Goal: Information Seeking & Learning: Learn about a topic

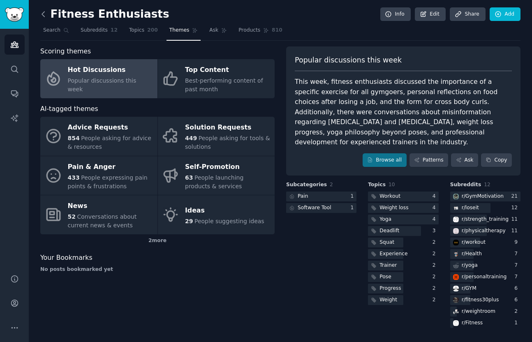
click at [42, 12] on icon at bounding box center [43, 14] width 9 height 9
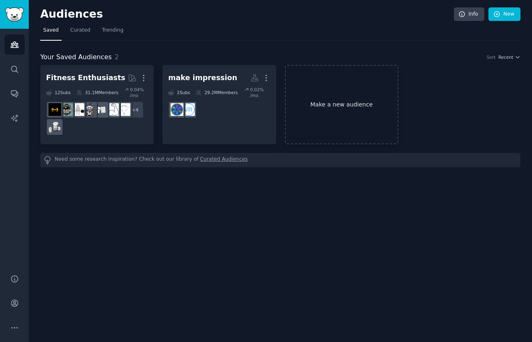
click at [310, 101] on link "Make a new audience" at bounding box center [341, 104] width 113 height 79
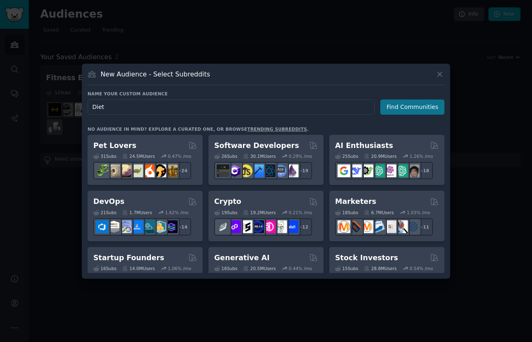
type input "Diet"
click at [409, 107] on button "Find Communities" at bounding box center [412, 106] width 64 height 15
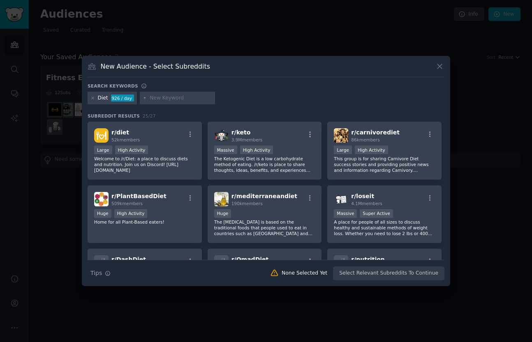
click at [191, 99] on input "text" at bounding box center [181, 98] width 62 height 7
click at [173, 152] on div "Large High Activity" at bounding box center [144, 150] width 101 height 10
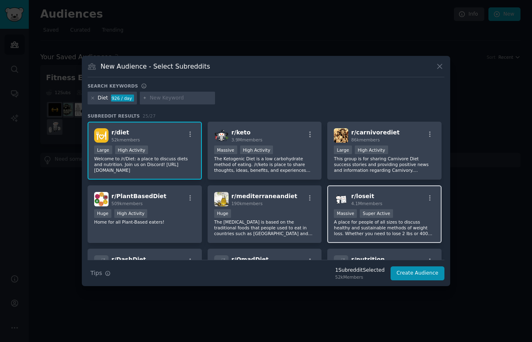
click at [378, 230] on p "A place for people of all sizes to discuss healthy and sustainable methods of w…" at bounding box center [384, 227] width 101 height 17
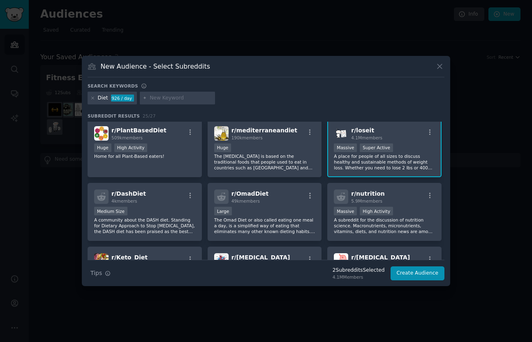
scroll to position [73, 0]
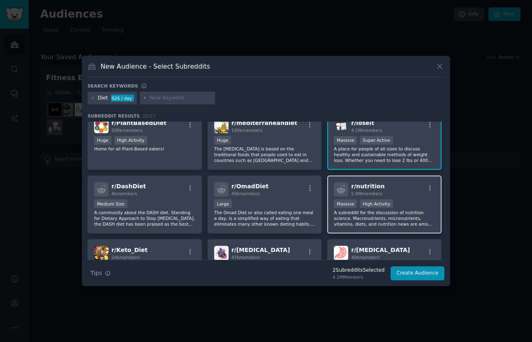
click at [370, 222] on p "A subreddit for the discussion of nutrition science. Macronutrients, micronutri…" at bounding box center [384, 218] width 101 height 17
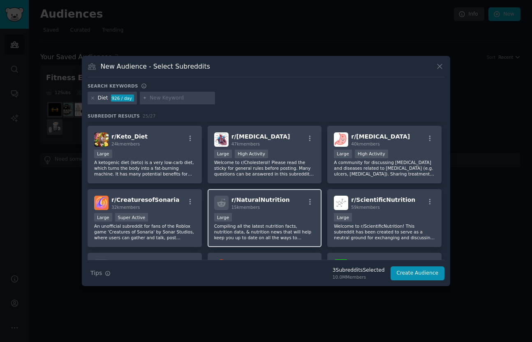
scroll to position [188, 0]
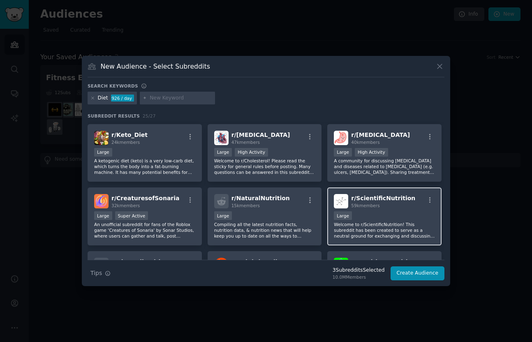
click at [371, 234] on p "Welcome to r/ScientificNutrition! This subreddit has been created to serve as a…" at bounding box center [384, 229] width 101 height 17
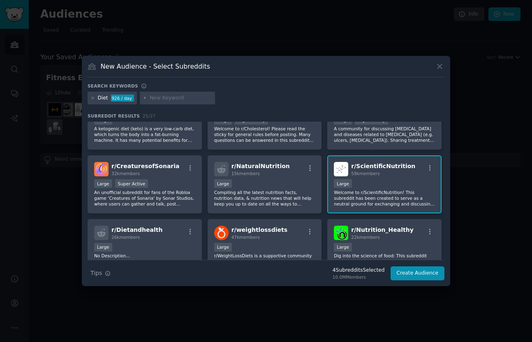
scroll to position [240, 0]
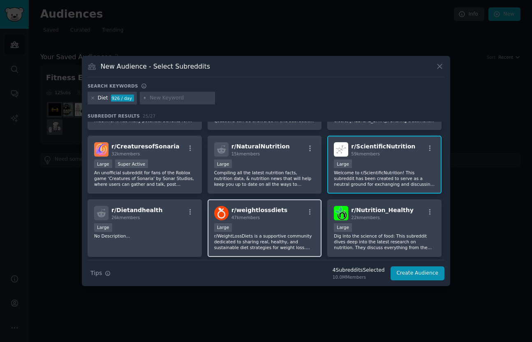
click at [254, 244] on p "r/WeightLossDiets is a supportive community dedicated to sharing real, healthy,…" at bounding box center [264, 241] width 101 height 17
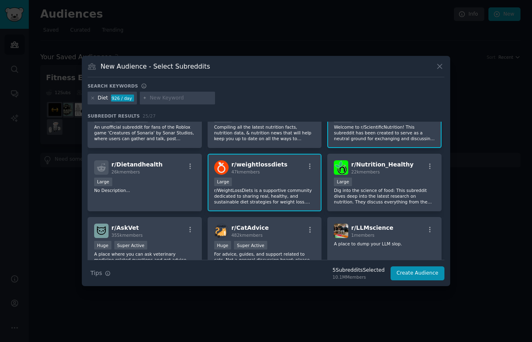
scroll to position [288, 0]
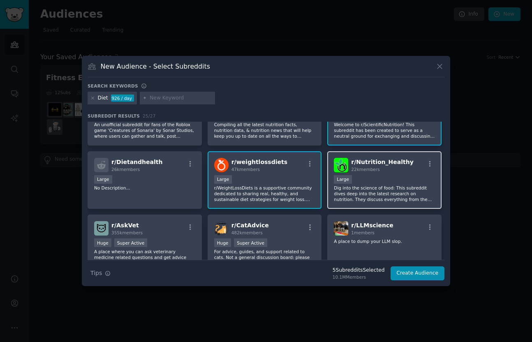
click at [385, 182] on div "Large" at bounding box center [384, 180] width 101 height 10
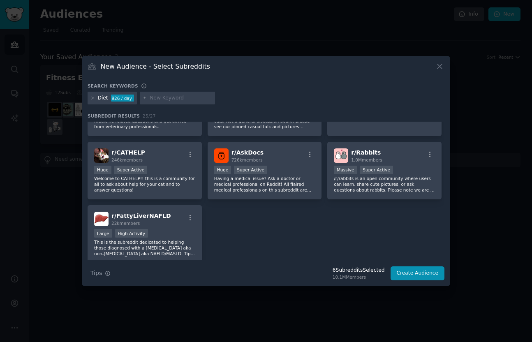
scroll to position [421, 0]
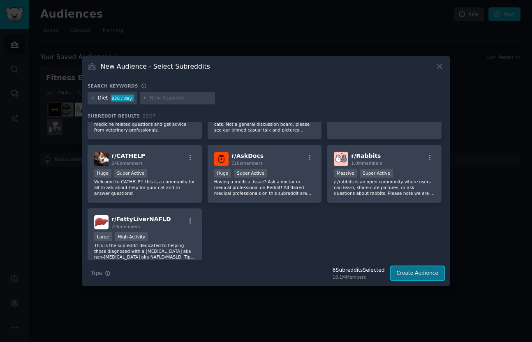
click at [412, 272] on button "Create Audience" at bounding box center [417, 273] width 54 height 14
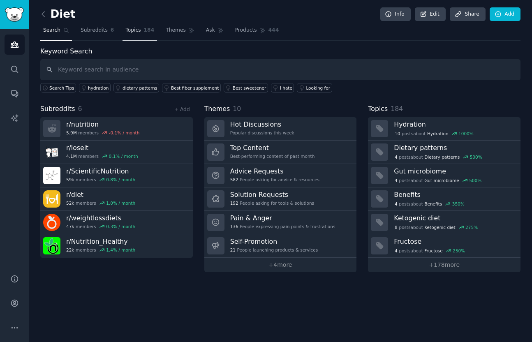
click at [141, 31] on link "Topics 184" at bounding box center [139, 32] width 35 height 17
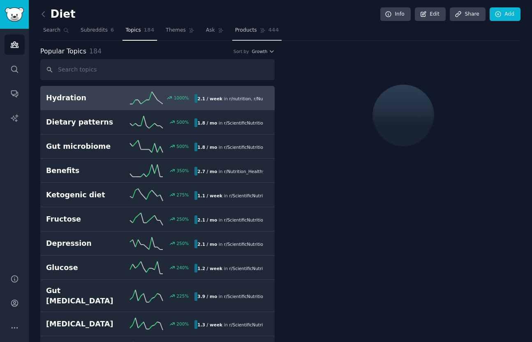
click at [245, 30] on span "Products" at bounding box center [246, 30] width 22 height 7
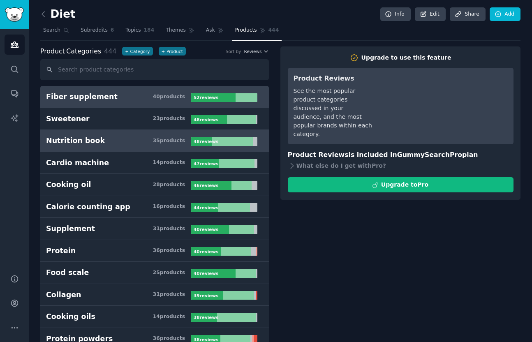
click at [132, 141] on h3 "Nutrition book 35 product s" at bounding box center [118, 141] width 145 height 10
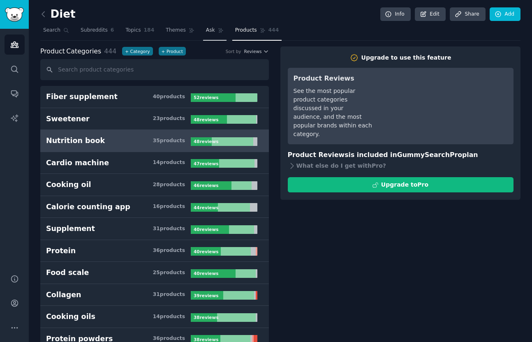
click at [206, 31] on span "Ask" at bounding box center [210, 30] width 9 height 7
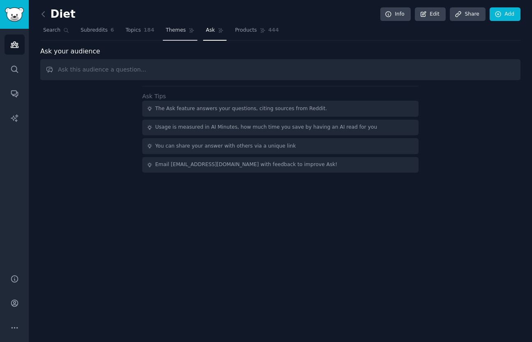
click at [169, 28] on span "Themes" at bounding box center [176, 30] width 20 height 7
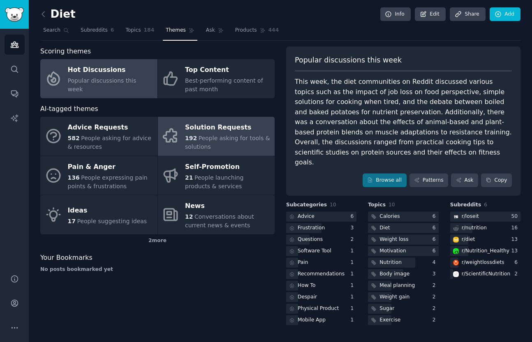
click at [201, 148] on span "People asking for tools & solutions" at bounding box center [227, 142] width 85 height 15
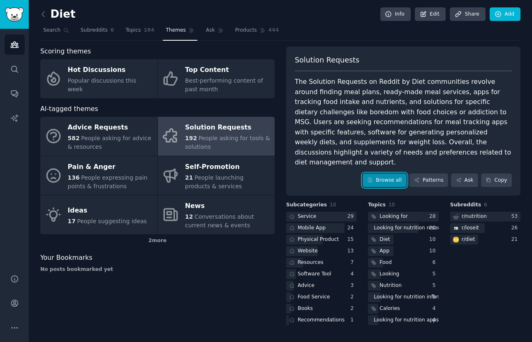
click at [384, 173] on link "Browse all" at bounding box center [384, 180] width 44 height 14
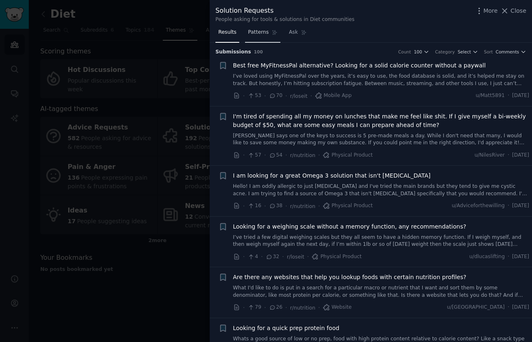
click at [257, 32] on span "Patterns" at bounding box center [258, 32] width 21 height 7
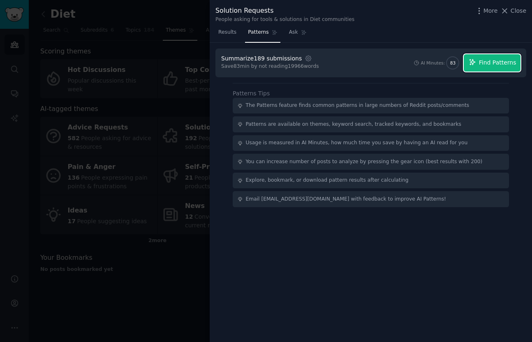
click at [490, 64] on span "Find Patterns" at bounding box center [497, 62] width 37 height 9
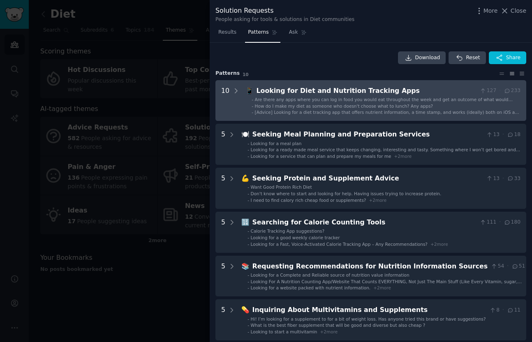
click at [413, 99] on span "Are there any apps where you can log in food you would eat throughout the week …" at bounding box center [384, 102] width 258 height 11
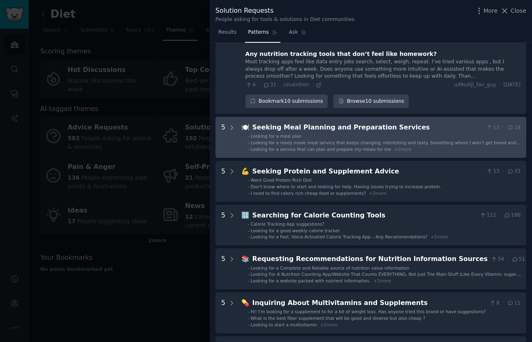
scroll to position [438, 0]
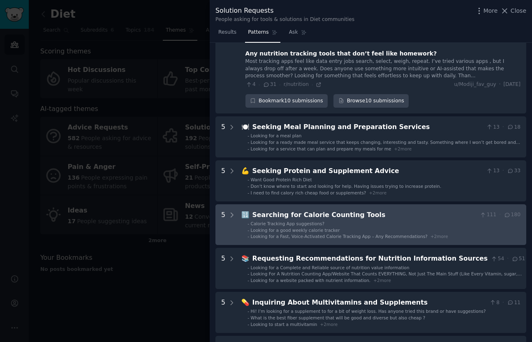
click at [327, 210] on div "Searching for Calorie Counting Tools" at bounding box center [364, 215] width 224 height 10
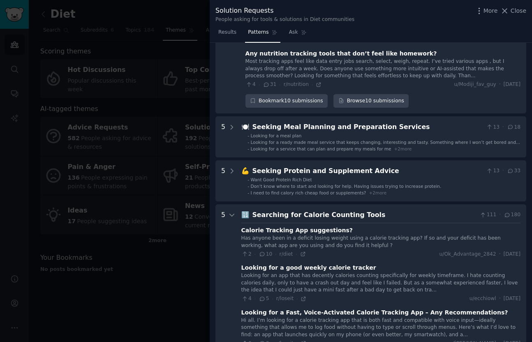
scroll to position [591, 0]
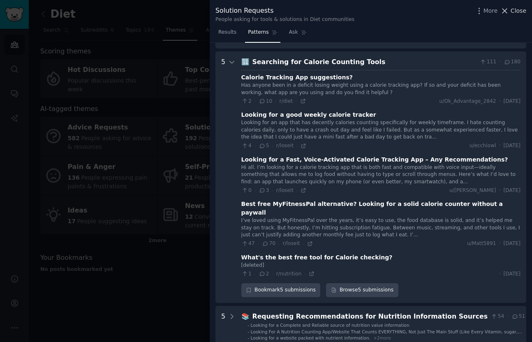
click at [523, 12] on span "Close" at bounding box center [518, 11] width 16 height 9
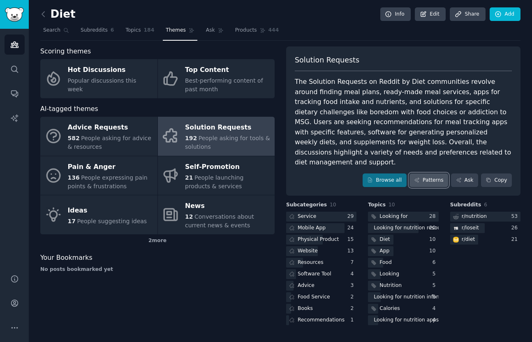
click at [422, 173] on link "Patterns" at bounding box center [428, 180] width 39 height 14
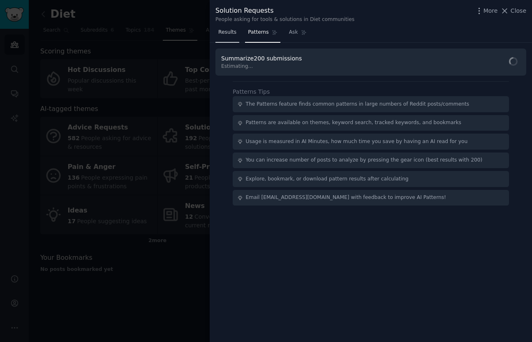
click at [228, 35] on span "Results" at bounding box center [227, 32] width 18 height 7
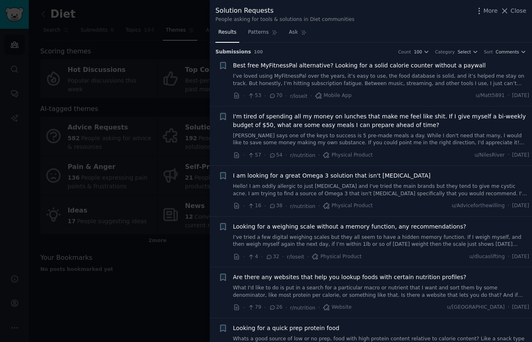
click at [303, 66] on span "Best free MyFitnessPal alternative? Looking for a solid calorie counter without…" at bounding box center [359, 65] width 253 height 9
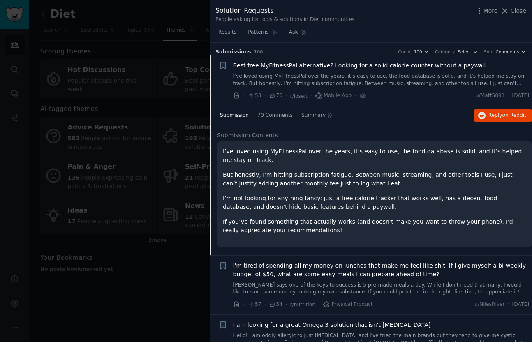
scroll to position [13, 0]
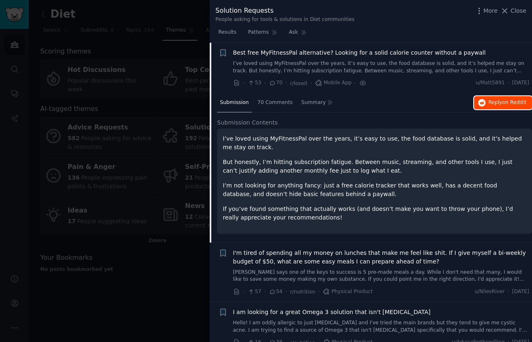
click at [511, 106] on button "Reply on Reddit" at bounding box center [503, 102] width 58 height 13
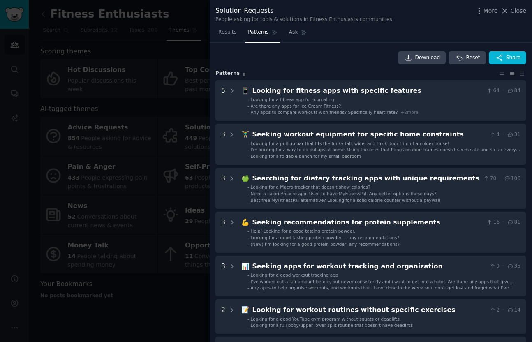
scroll to position [119, 0]
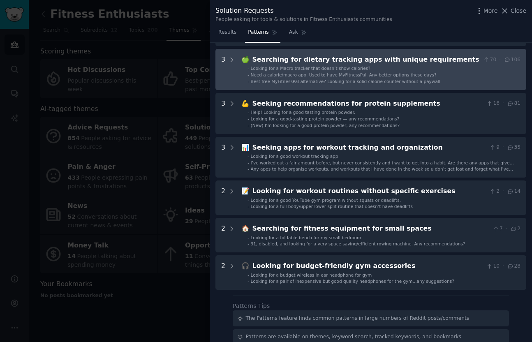
click at [270, 67] on span "Looking for a Macro tracker that doesn’t show calories?" at bounding box center [311, 68] width 120 height 5
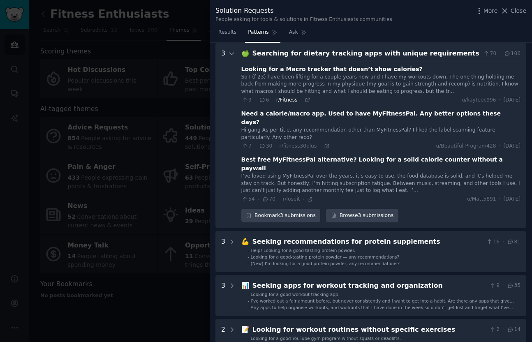
click at [287, 100] on span "r/Fitness" at bounding box center [286, 100] width 21 height 6
click at [289, 101] on span "r/Fitness" at bounding box center [286, 100] width 21 height 6
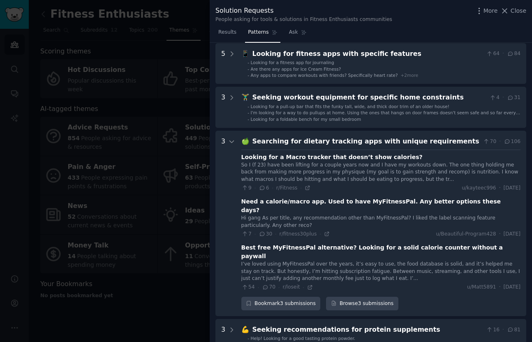
scroll to position [38, 0]
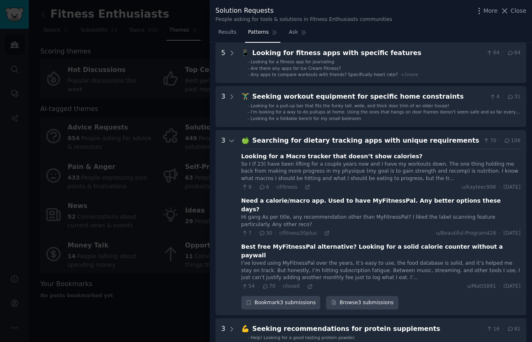
click at [341, 154] on div "Looking for a Macro tracker that doesn’t show calories?" at bounding box center [331, 156] width 181 height 9
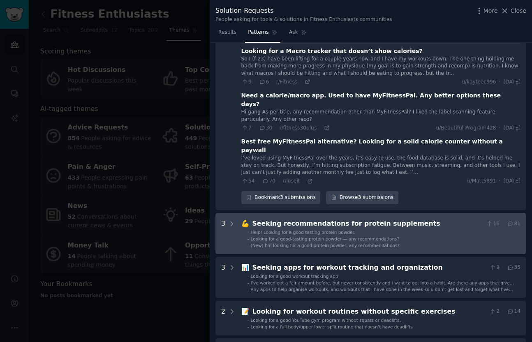
click at [277, 243] on span "(New) I’m looking for a good protein powder, any recommendations?" at bounding box center [325, 245] width 149 height 5
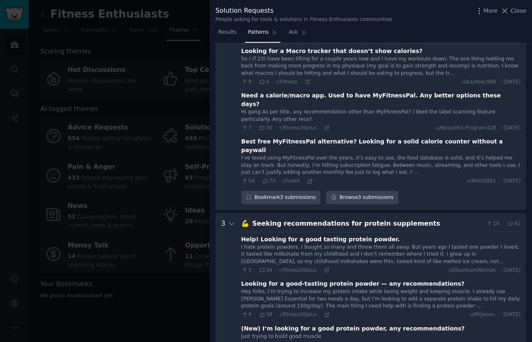
scroll to position [296, 0]
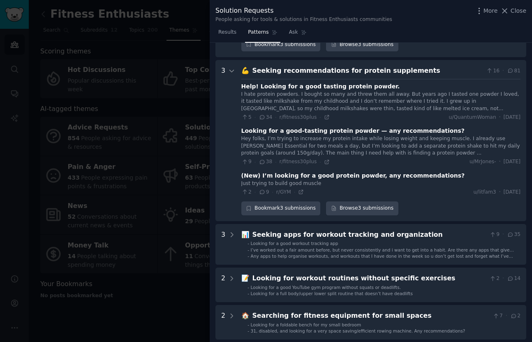
click at [182, 160] on div at bounding box center [266, 171] width 532 height 342
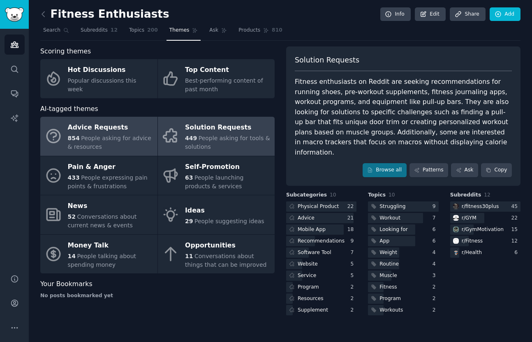
click at [109, 134] on div "Advice Requests" at bounding box center [110, 127] width 85 height 13
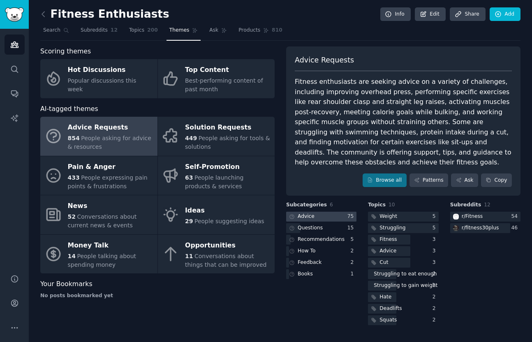
click at [327, 218] on div at bounding box center [321, 217] width 70 height 10
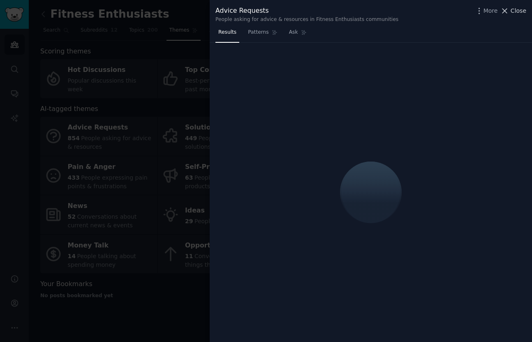
click at [517, 11] on span "Close" at bounding box center [518, 11] width 16 height 9
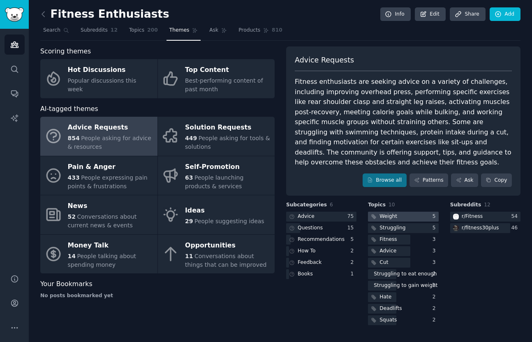
click at [403, 217] on div at bounding box center [403, 217] width 70 height 10
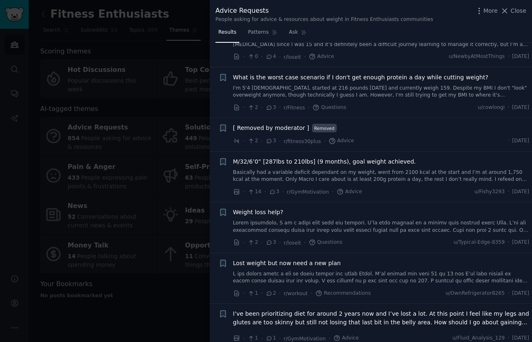
scroll to position [1237, 0]
click at [279, 219] on link at bounding box center [381, 226] width 296 height 14
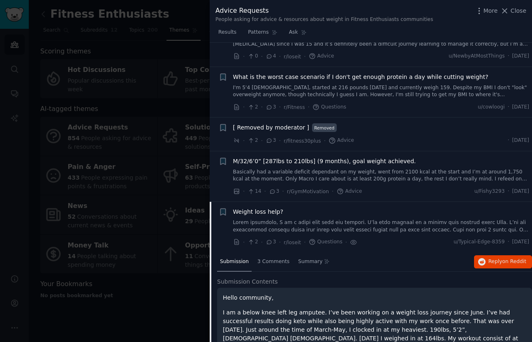
scroll to position [1388, 0]
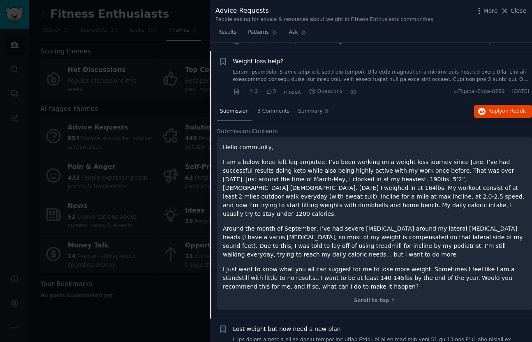
click at [176, 279] on div at bounding box center [266, 171] width 532 height 342
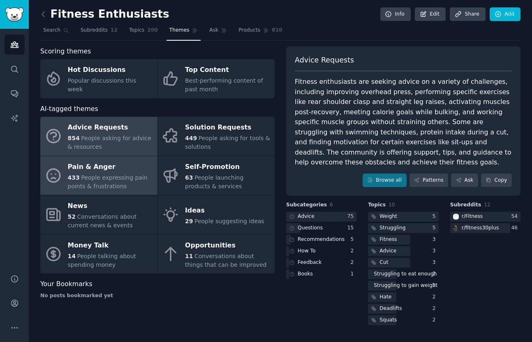
click at [119, 180] on span "People expressing pain points & frustrations" at bounding box center [108, 181] width 80 height 15
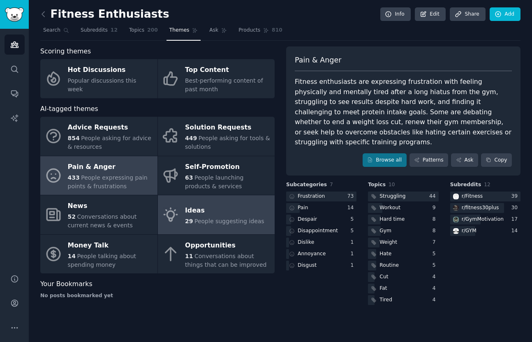
click at [228, 208] on div "Ideas" at bounding box center [224, 210] width 79 height 13
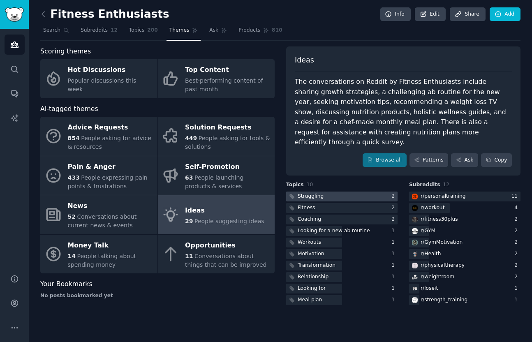
click at [323, 191] on div "Struggling" at bounding box center [305, 196] width 39 height 10
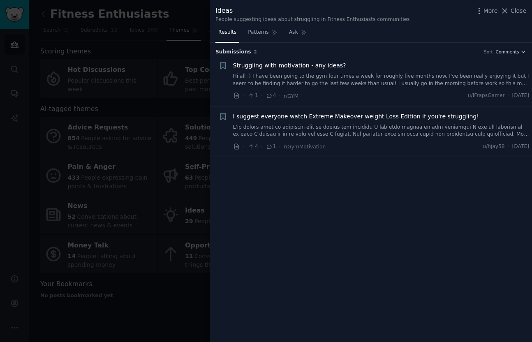
click at [302, 120] on span "I suggest everyone watch Extreme Makeover weight Loss Edition if you're struggl…" at bounding box center [356, 116] width 246 height 9
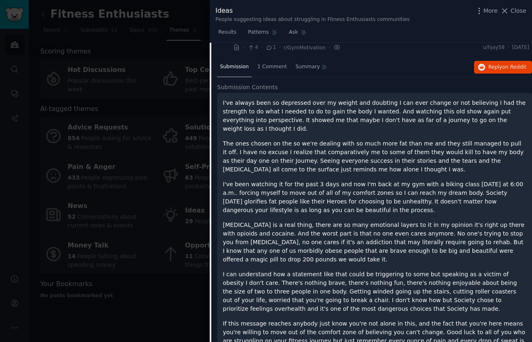
scroll to position [87, 0]
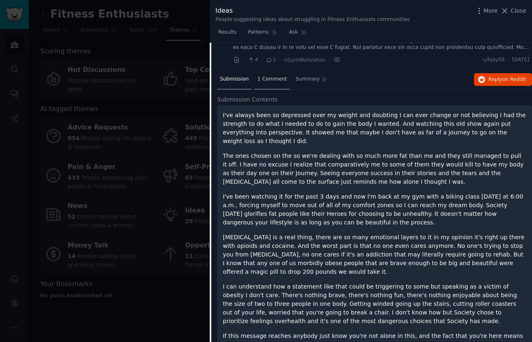
click at [266, 82] on span "1 Comment" at bounding box center [272, 79] width 30 height 7
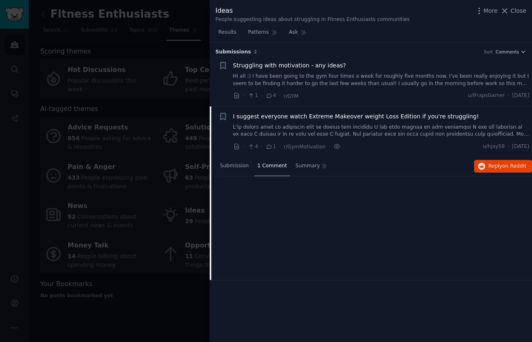
scroll to position [0, 0]
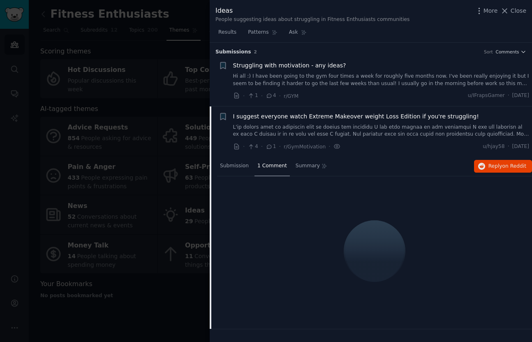
click at [144, 99] on div at bounding box center [266, 171] width 532 height 342
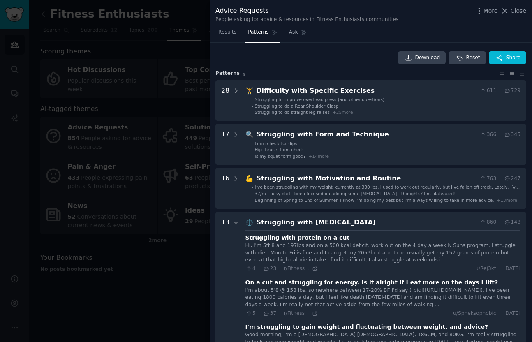
scroll to position [619, 0]
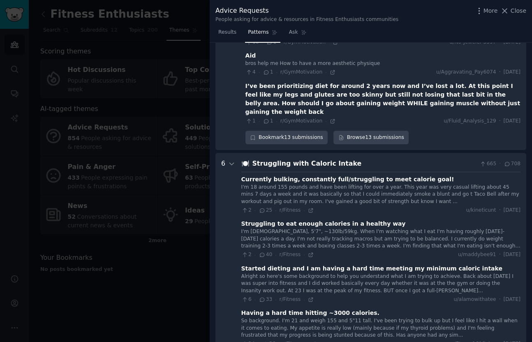
click at [311, 219] on div "Struggling to eat enough calories in a healthy way" at bounding box center [323, 223] width 164 height 9
click at [300, 219] on div "Struggling to eat enough calories in a healthy way" at bounding box center [323, 223] width 164 height 9
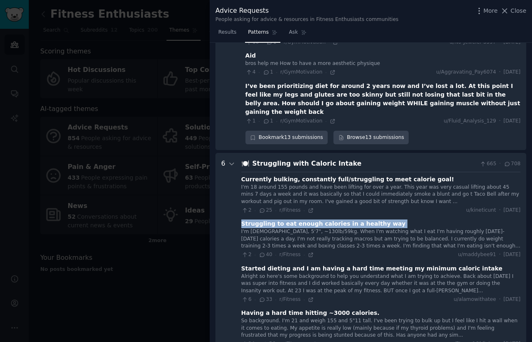
click at [300, 219] on div "Struggling to eat enough calories in a healthy way" at bounding box center [323, 223] width 164 height 9
click at [226, 32] on span "Results" at bounding box center [227, 32] width 18 height 7
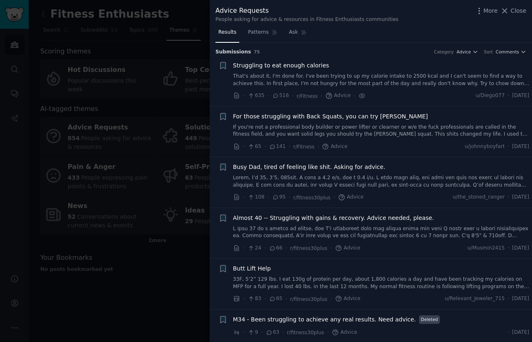
click at [310, 65] on span "Struggling to eat enough calories" at bounding box center [281, 65] width 96 height 9
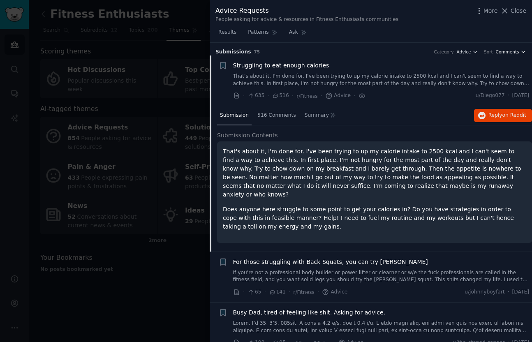
click at [504, 53] on span "Comments" at bounding box center [507, 52] width 23 height 6
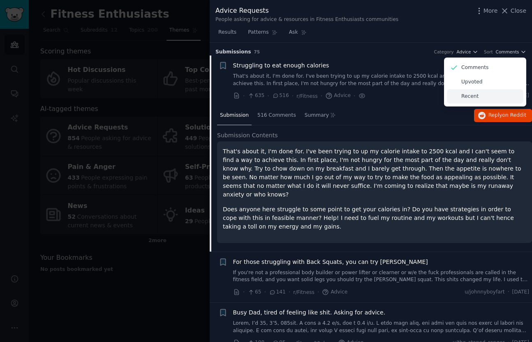
click at [477, 98] on p "Recent" at bounding box center [469, 96] width 17 height 7
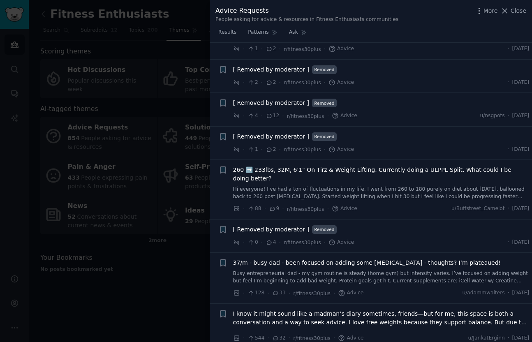
scroll to position [401, 0]
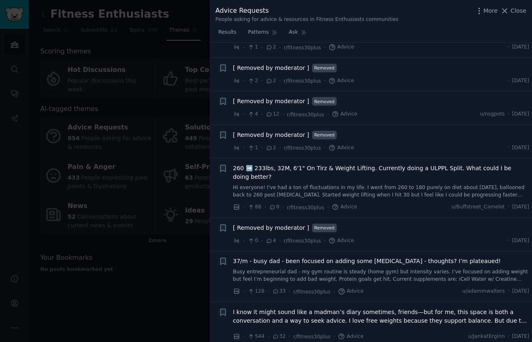
click at [345, 261] on span "37/m - busy dad - been focused on adding some Ibs - thoughts? I’m plateaued!" at bounding box center [367, 261] width 268 height 9
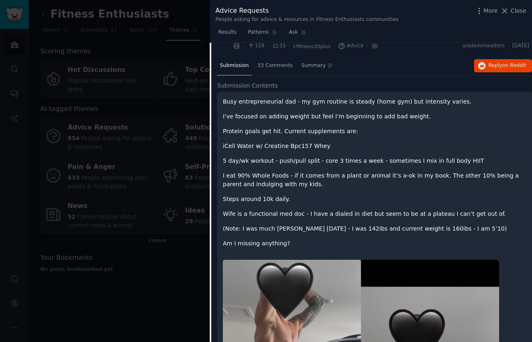
scroll to position [632, 0]
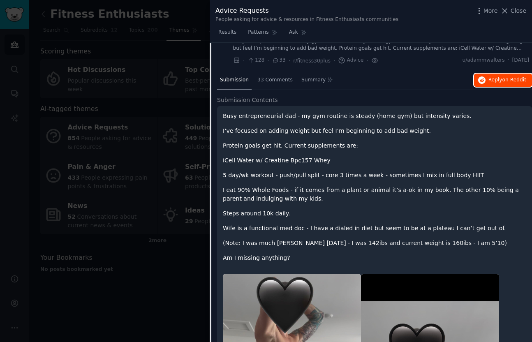
click at [513, 78] on span "on Reddit" at bounding box center [514, 80] width 24 height 6
click at [521, 7] on span "Close" at bounding box center [518, 11] width 16 height 9
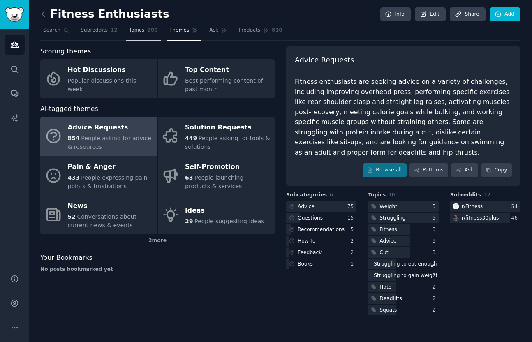
click at [139, 30] on span "Topics" at bounding box center [136, 30] width 15 height 7
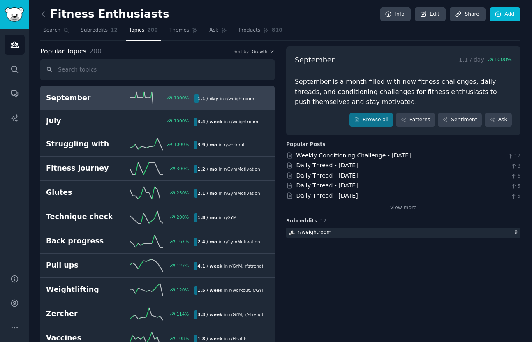
click at [48, 14] on link at bounding box center [45, 14] width 10 height 13
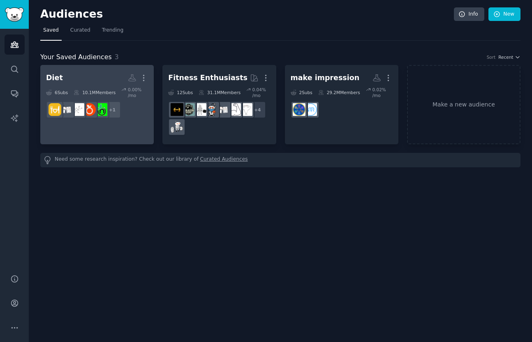
click at [103, 72] on h2 "Diet More" at bounding box center [97, 78] width 102 height 14
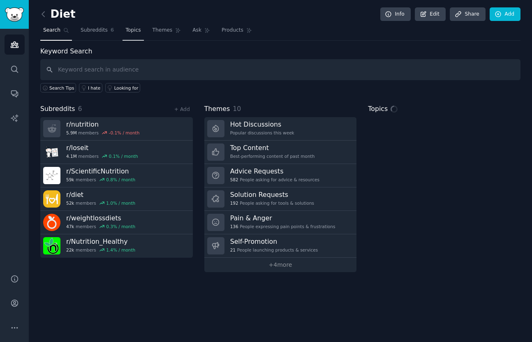
click at [138, 33] on span "Topics" at bounding box center [132, 30] width 15 height 7
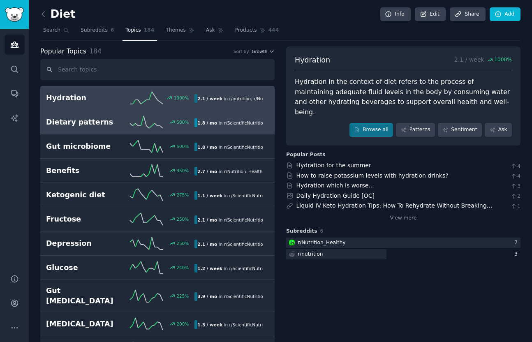
click at [120, 126] on h2 "Dietary patterns" at bounding box center [83, 122] width 74 height 10
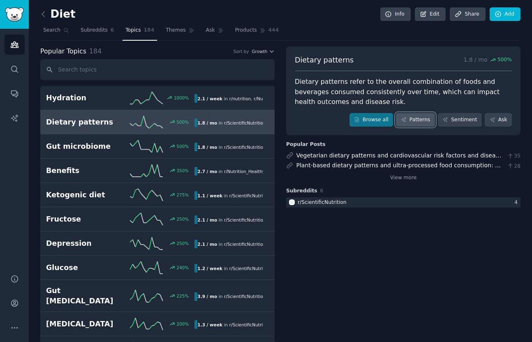
click at [407, 123] on link "Patterns" at bounding box center [415, 120] width 39 height 14
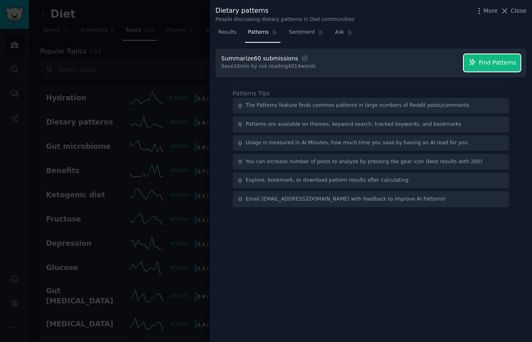
click at [495, 65] on span "Find Patterns" at bounding box center [497, 62] width 37 height 9
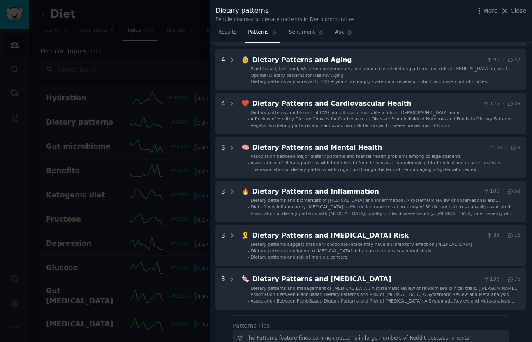
scroll to position [207, 0]
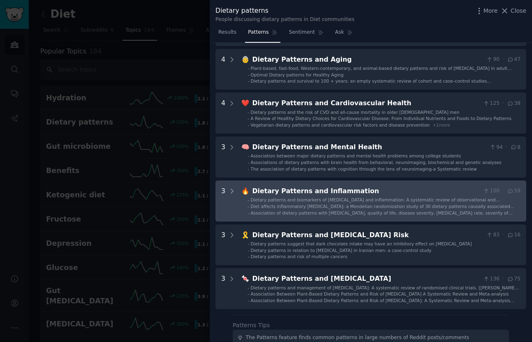
click at [352, 189] on div "Dietary Patterns and Inflammation" at bounding box center [366, 191] width 228 height 10
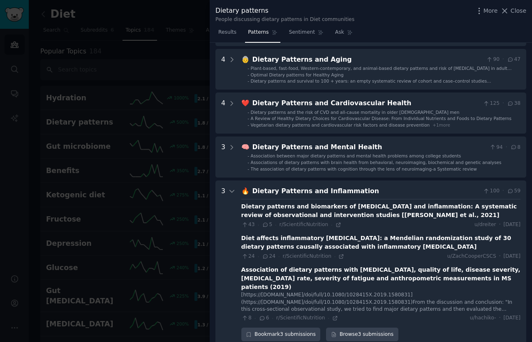
scroll to position [344, 0]
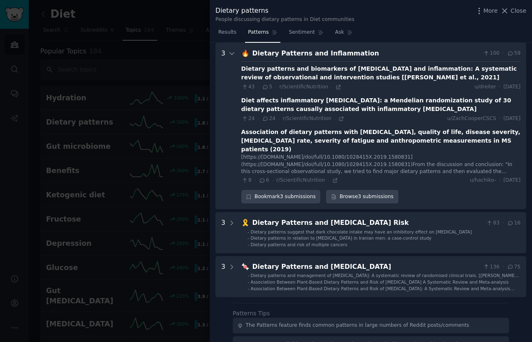
click at [313, 67] on div "Dietary patterns and biomarkers of oxidative stress and inflammation: A systema…" at bounding box center [380, 73] width 279 height 17
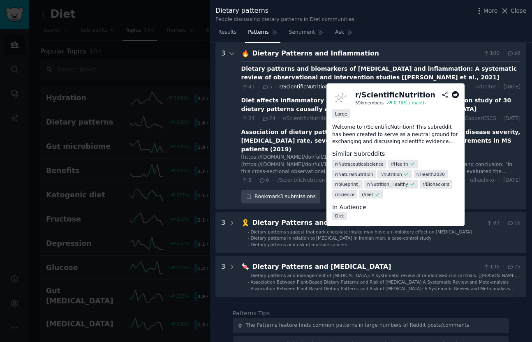
click at [319, 89] on span "r/ScientificNutrition" at bounding box center [303, 87] width 49 height 6
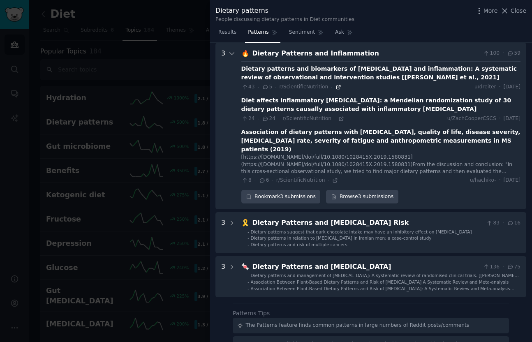
click at [335, 88] on icon at bounding box center [338, 87] width 6 height 6
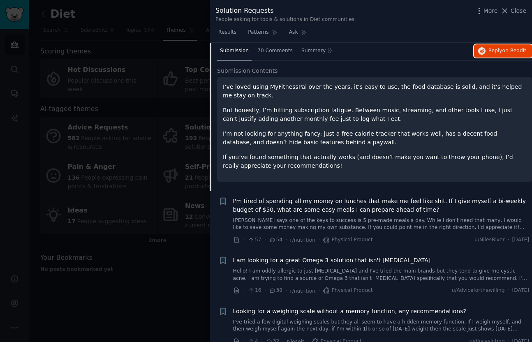
scroll to position [80, 0]
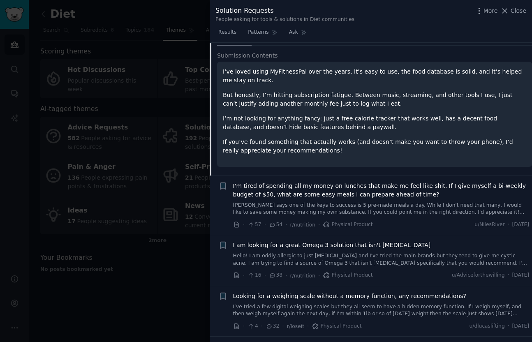
click at [324, 245] on span "I am looking for a great Omega 3 solution that isn't [MEDICAL_DATA]" at bounding box center [332, 245] width 198 height 9
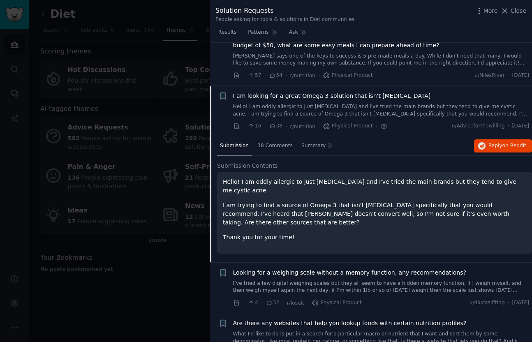
scroll to position [123, 0]
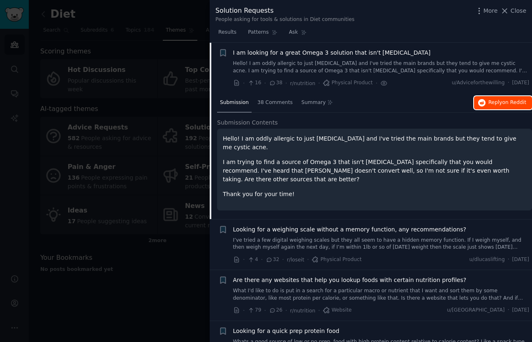
click at [495, 104] on span "Reply on Reddit" at bounding box center [507, 102] width 38 height 7
